Goal: Information Seeking & Learning: Learn about a topic

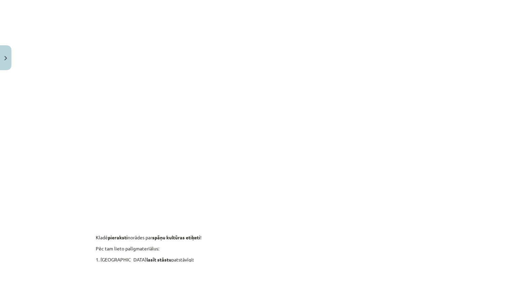
scroll to position [304, 0]
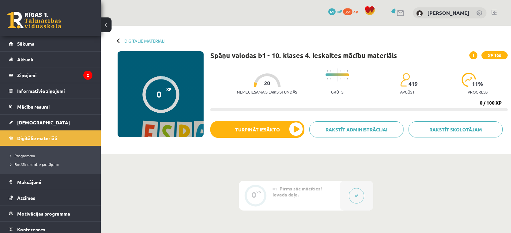
scroll to position [67, 0]
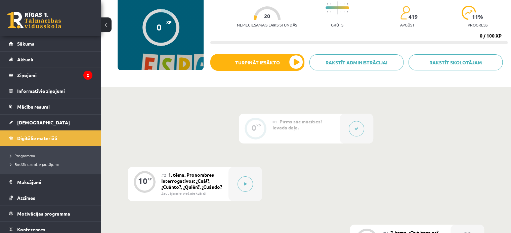
drag, startPoint x: 143, startPoint y: 58, endPoint x: 142, endPoint y: 55, distance: 3.4
click at [143, 56] on div "0 XP XP 100" at bounding box center [161, 27] width 86 height 86
drag, startPoint x: 78, startPoint y: 66, endPoint x: 214, endPoint y: 128, distance: 149.4
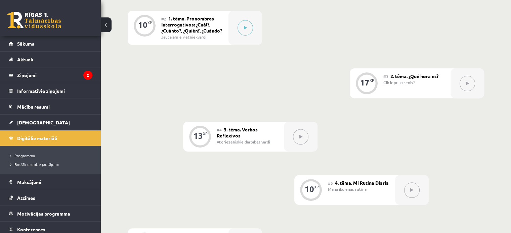
scroll to position [235, 0]
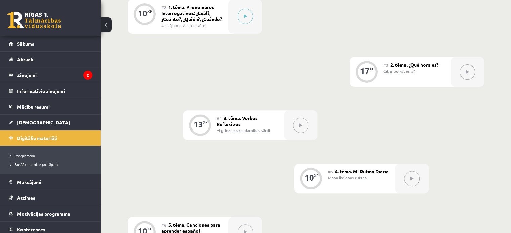
click at [217, 14] on div "#2 1. tēma. Pronombres Interrogativos: ¿Cuál?, ¿Cuánto?, ¿Quién?, ¿Cuándo? Jaut…" at bounding box center [194, 16] width 67 height 34
drag, startPoint x: 434, startPoint y: 82, endPoint x: 341, endPoint y: 47, distance: 99.6
click at [434, 82] on div "#3 2. tēma. ¿Qué hora es? Cik ir pulkstenis?" at bounding box center [416, 72] width 67 height 30
click at [39, 140] on span "Digitālie materiāli" at bounding box center [37, 138] width 40 height 6
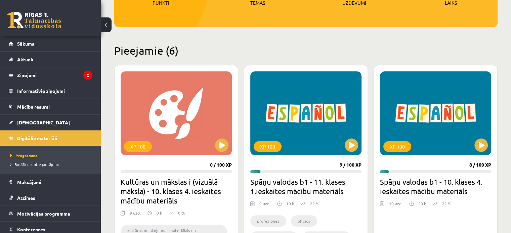
scroll to position [168, 0]
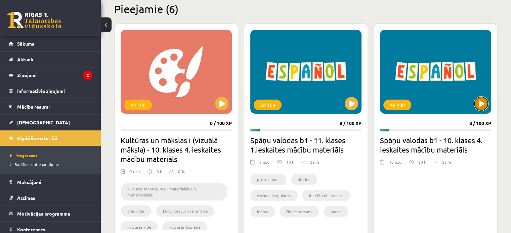
click at [485, 102] on button at bounding box center [480, 103] width 13 height 13
click at [448, 91] on div "XP 100" at bounding box center [435, 72] width 111 height 84
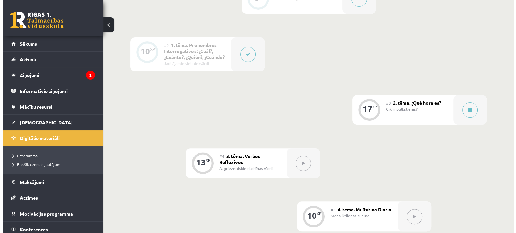
scroll to position [202, 0]
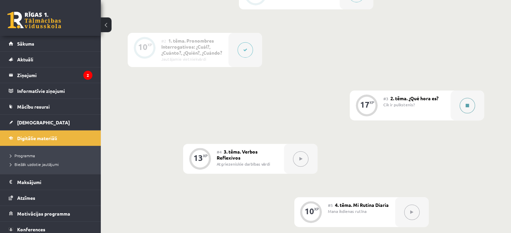
click at [456, 121] on div at bounding box center [467, 106] width 34 height 30
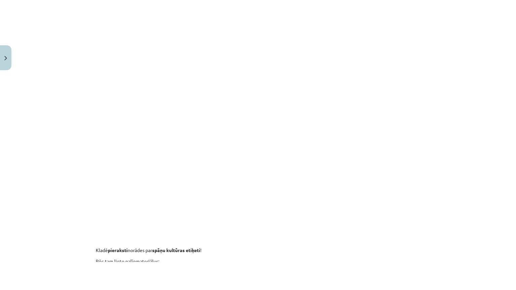
scroll to position [294, 0]
